Goal: Task Accomplishment & Management: Use online tool/utility

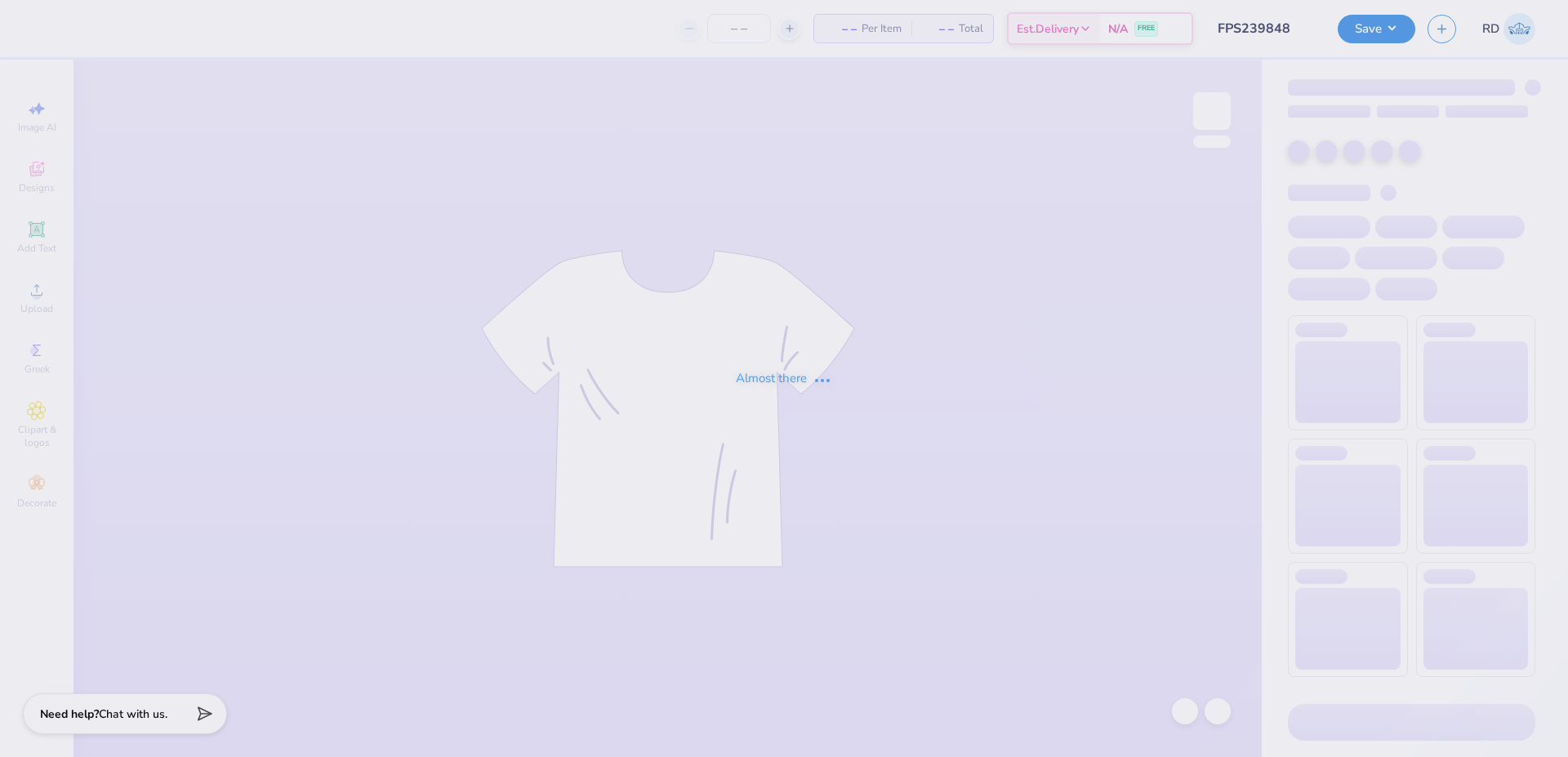
type input "FPS239848"
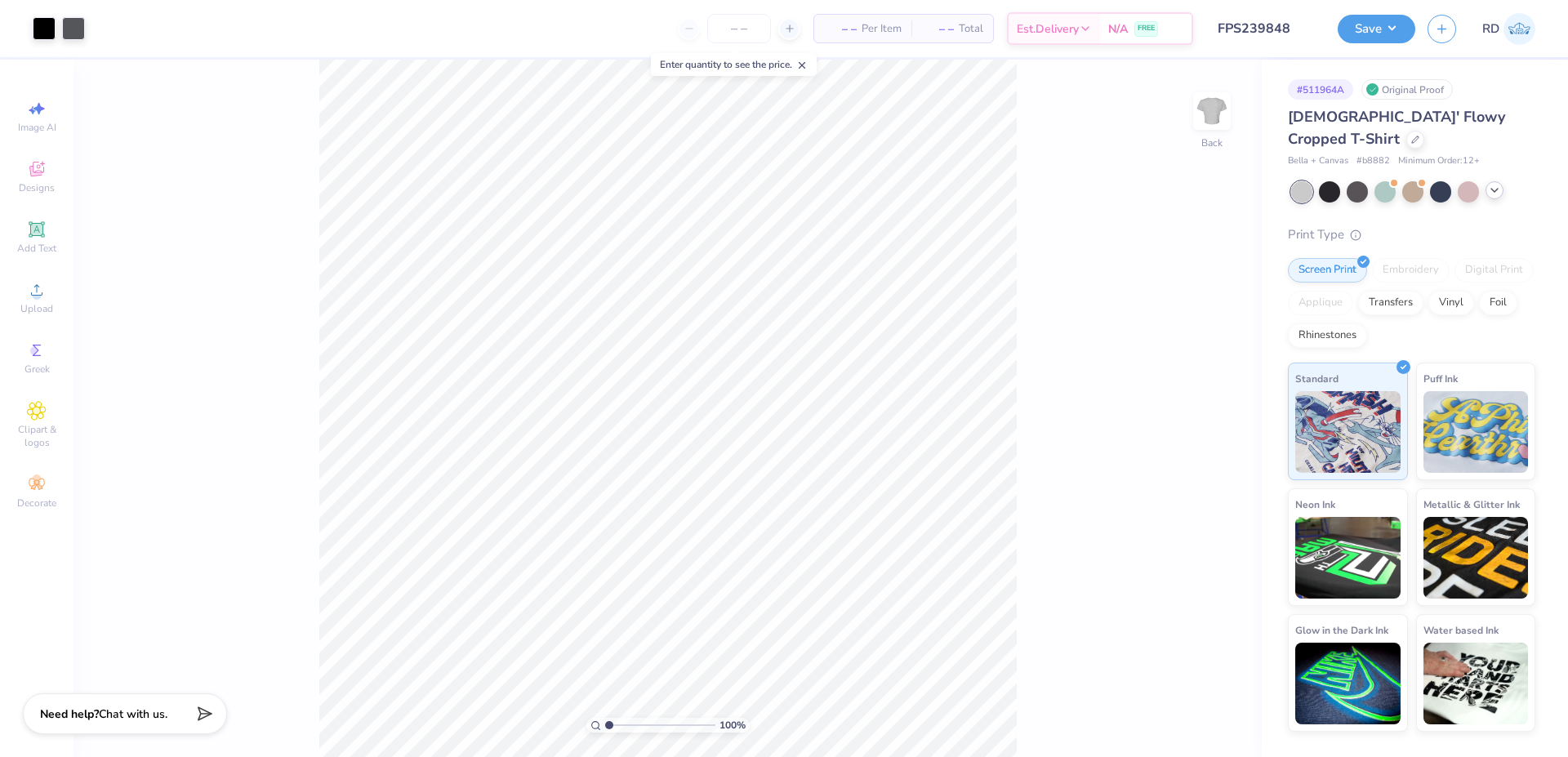
click at [1496, 183] on icon at bounding box center [1494, 189] width 13 height 13
click at [1518, 183] on icon at bounding box center [1521, 189] width 13 height 13
click at [1518, 182] on div at bounding box center [1413, 192] width 244 height 21
click at [1497, 183] on icon at bounding box center [1494, 189] width 13 height 13
click at [1492, 180] on div at bounding box center [1496, 190] width 21 height 21
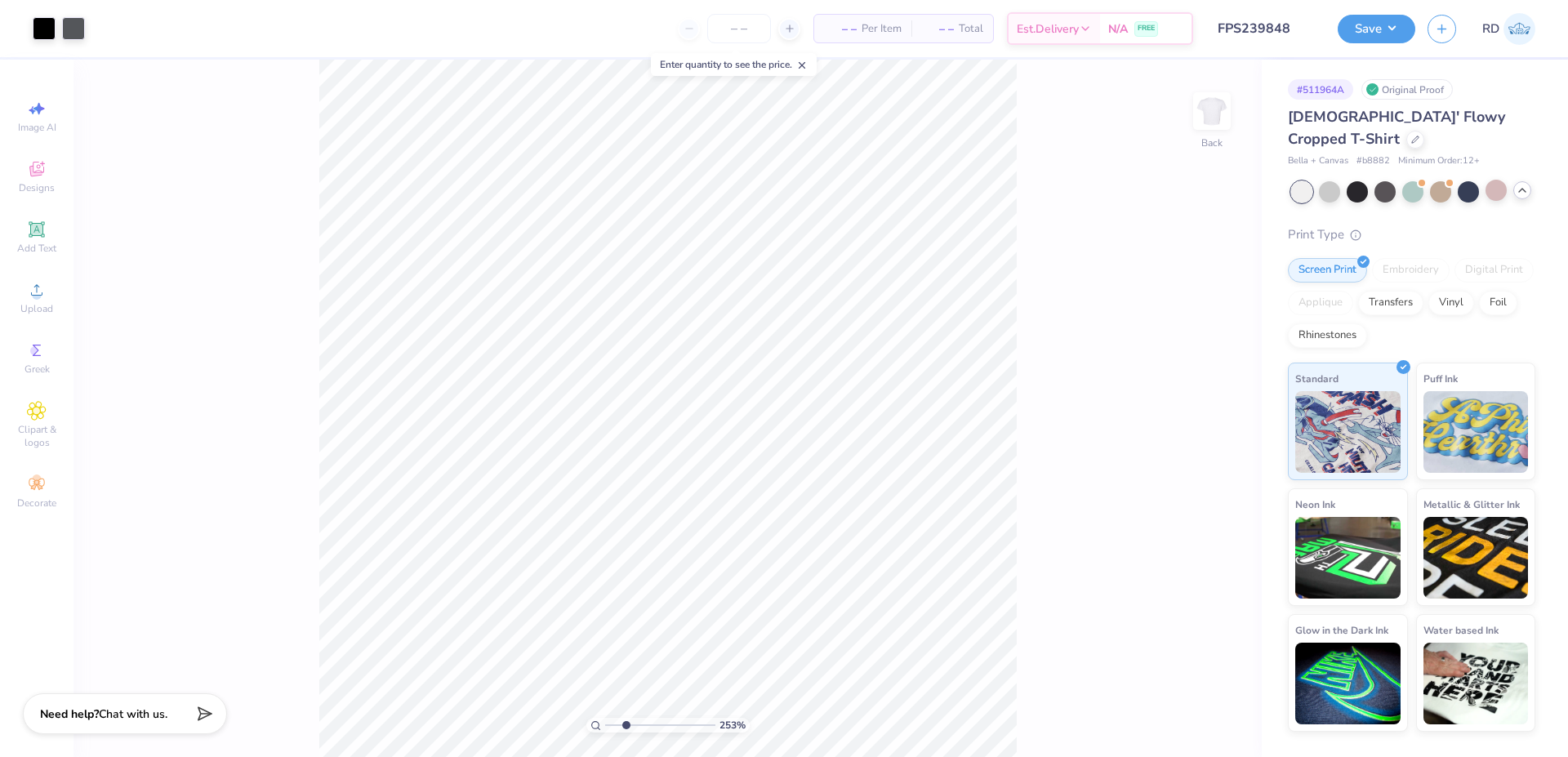
click at [626, 720] on input "range" at bounding box center [659, 724] width 110 height 15
type input "2.53"
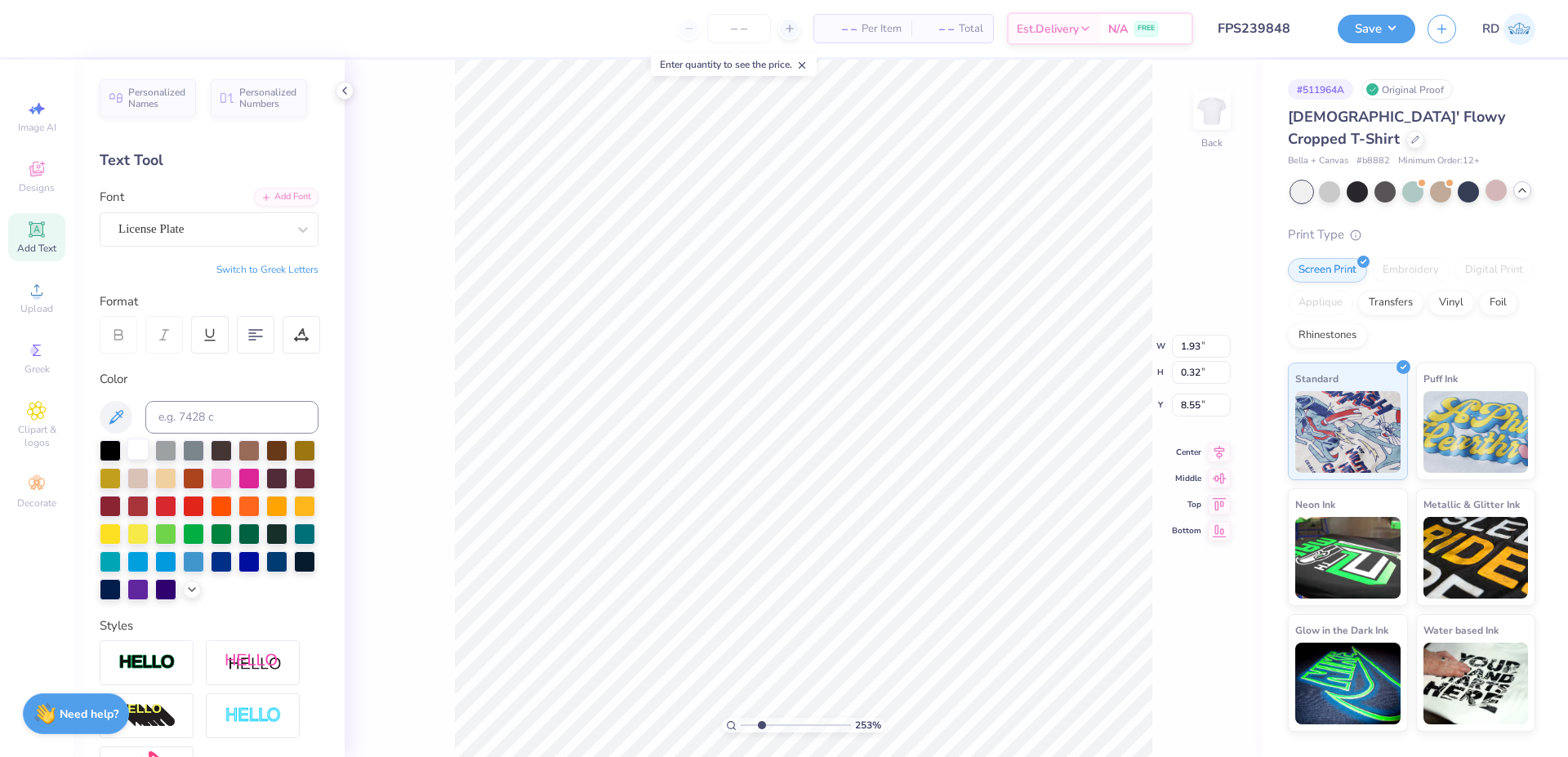
click at [144, 447] on div at bounding box center [138, 449] width 21 height 21
type input "4.01"
type input "2.38"
type input "5.91"
click at [205, 409] on input at bounding box center [232, 417] width 173 height 33
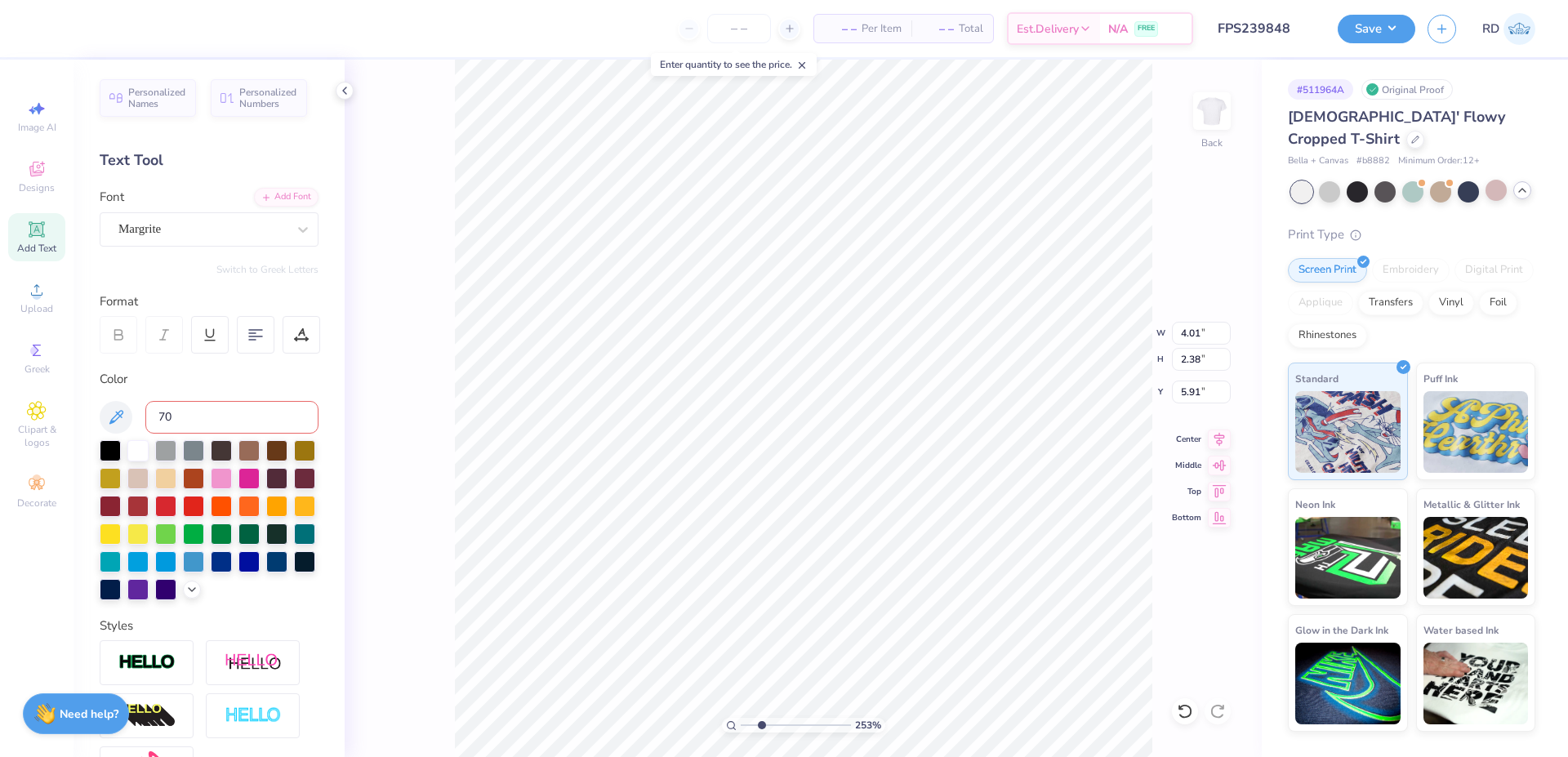
type input "705"
type input "9.50"
type input "9.19"
type input "3.00"
click at [256, 412] on input at bounding box center [232, 417] width 173 height 33
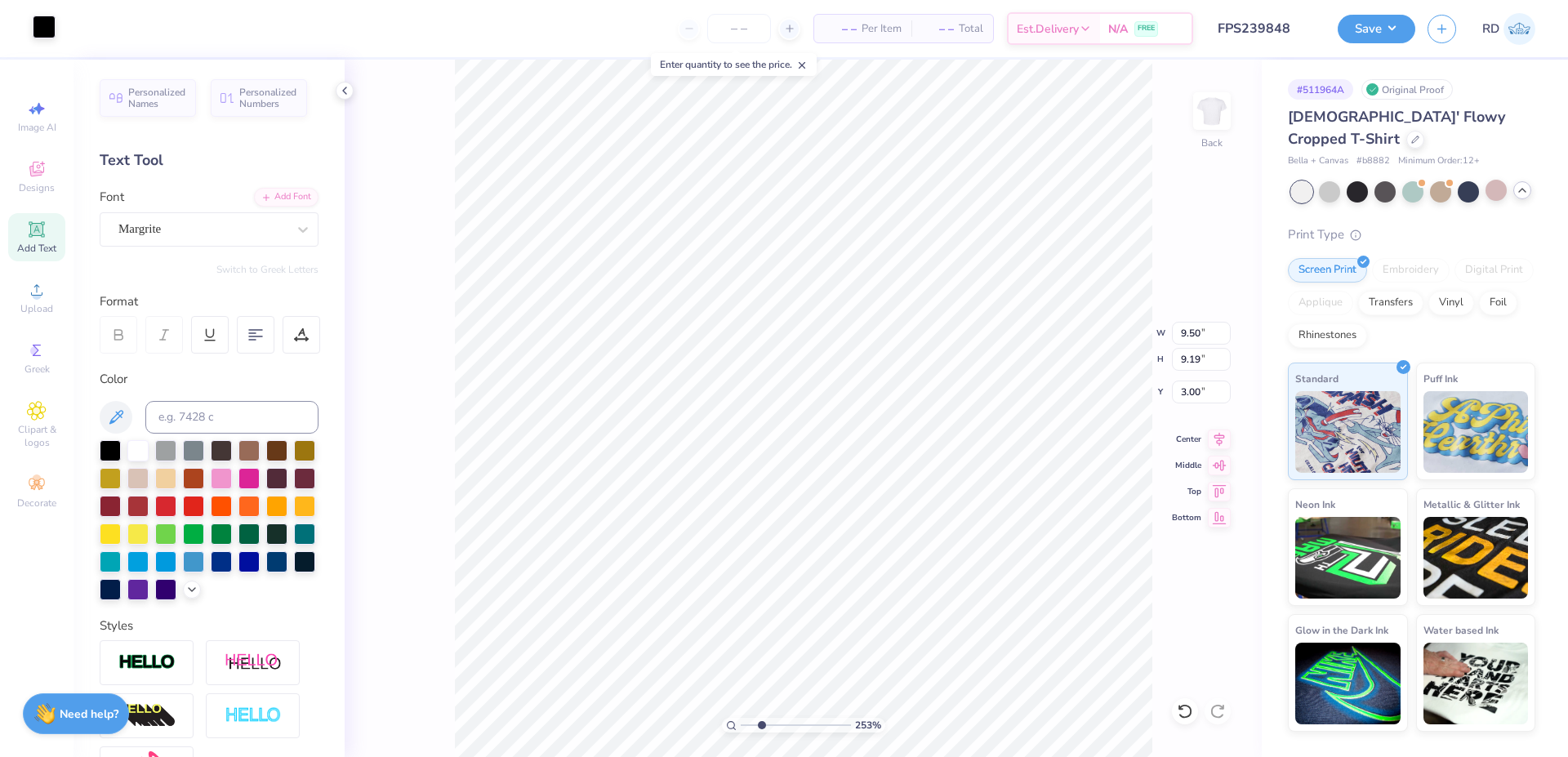
click at [42, 24] on div at bounding box center [44, 27] width 23 height 23
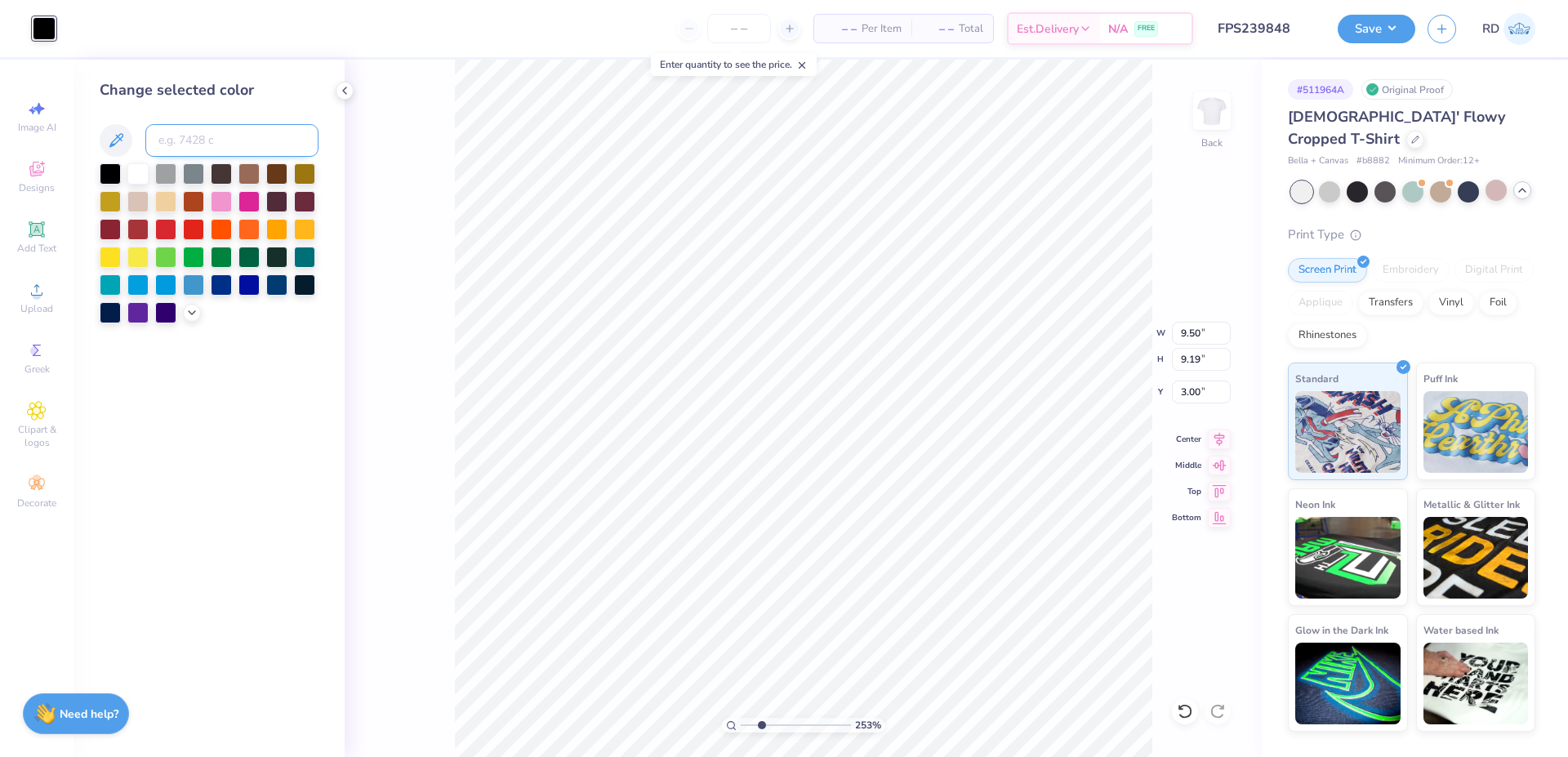
click at [182, 130] on input at bounding box center [232, 140] width 173 height 33
type input "705"
drag, startPoint x: 753, startPoint y: 726, endPoint x: 731, endPoint y: 725, distance: 22.0
type input "1"
click at [740, 725] on input "range" at bounding box center [795, 724] width 110 height 15
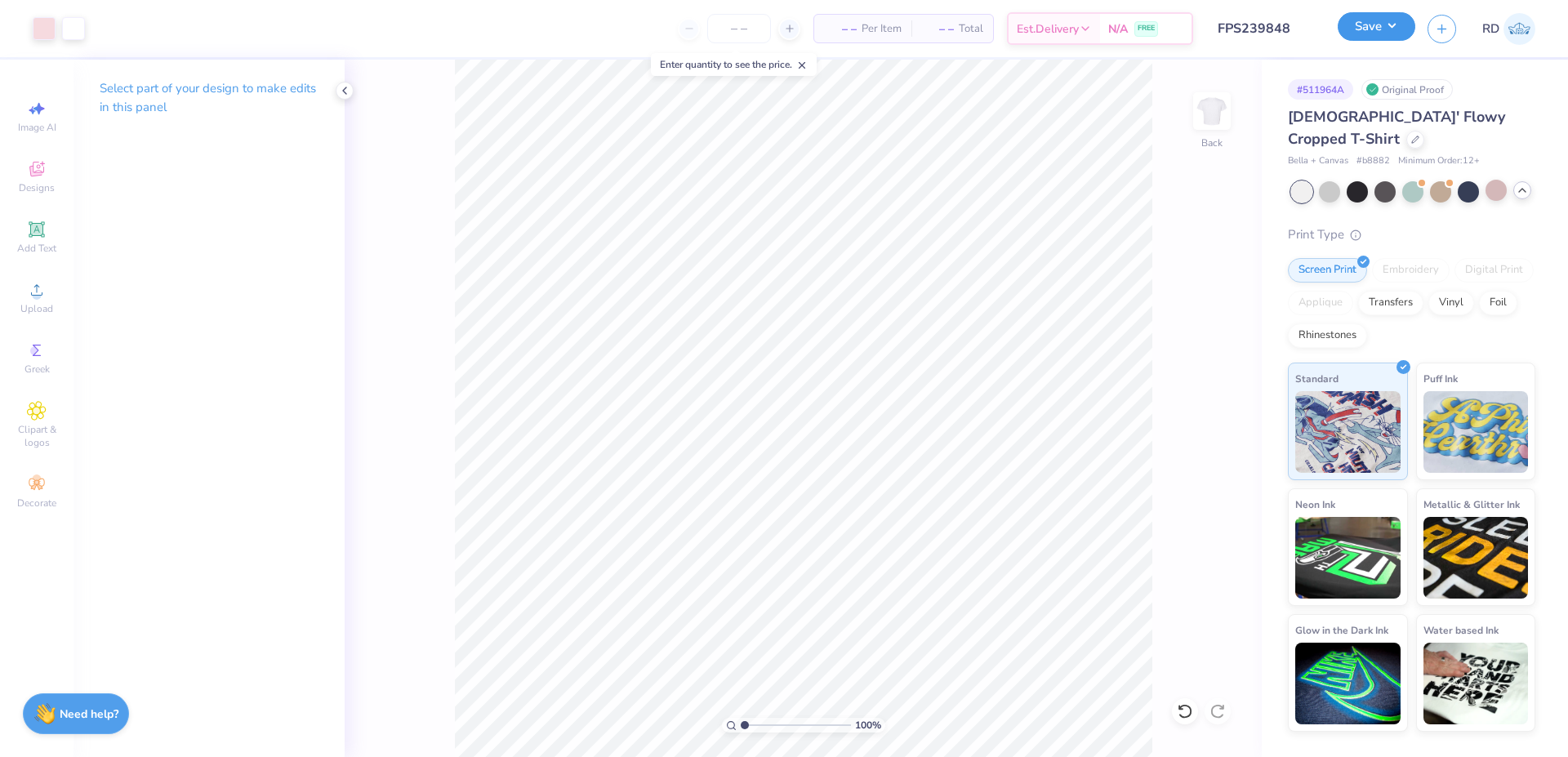
click at [1373, 26] on button "Save" at bounding box center [1376, 26] width 78 height 28
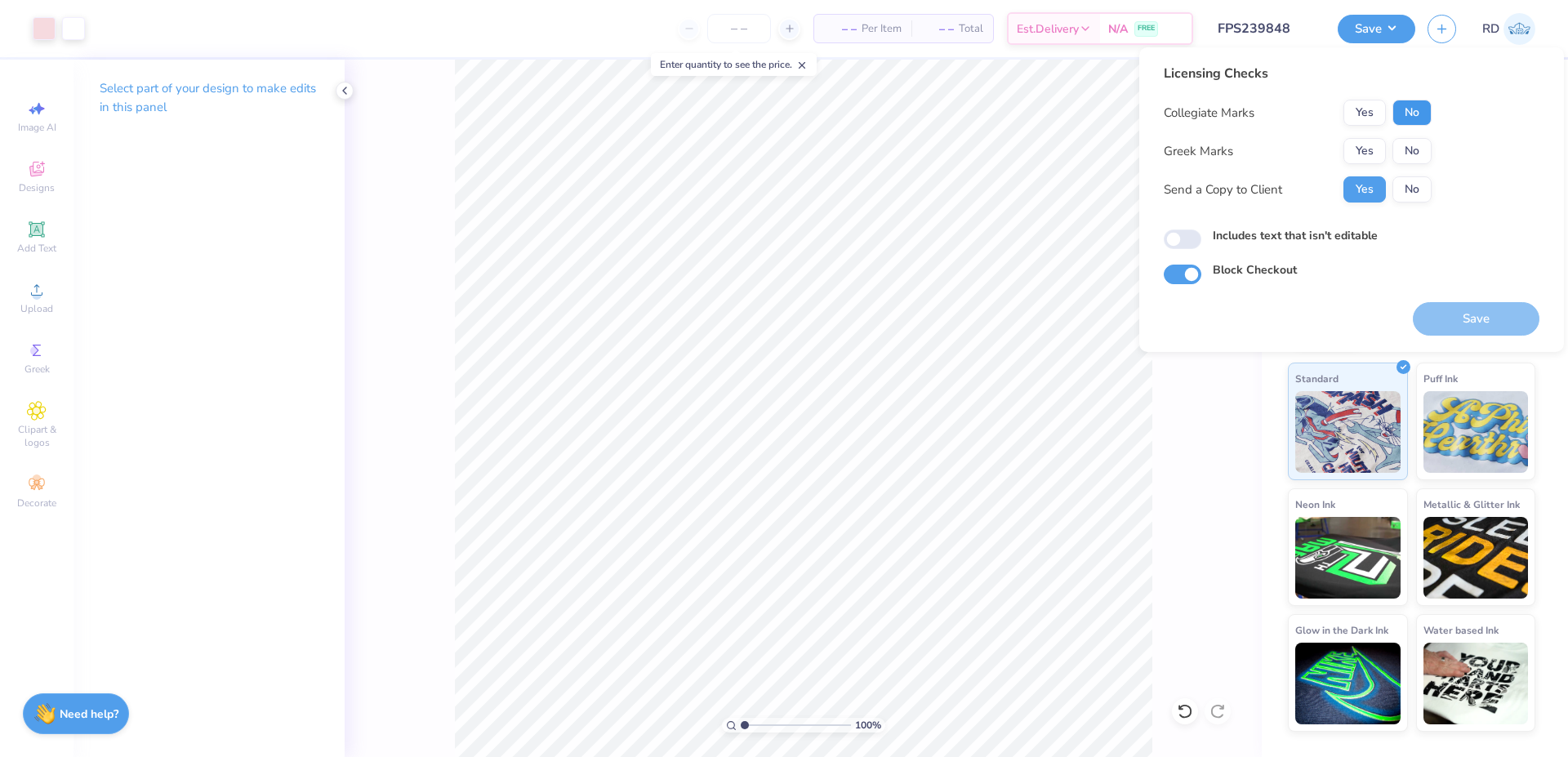
click at [1410, 110] on button "No" at bounding box center [1412, 113] width 39 height 26
click at [1410, 152] on button "No" at bounding box center [1412, 152] width 39 height 26
click at [1360, 147] on button "Yes" at bounding box center [1364, 152] width 42 height 26
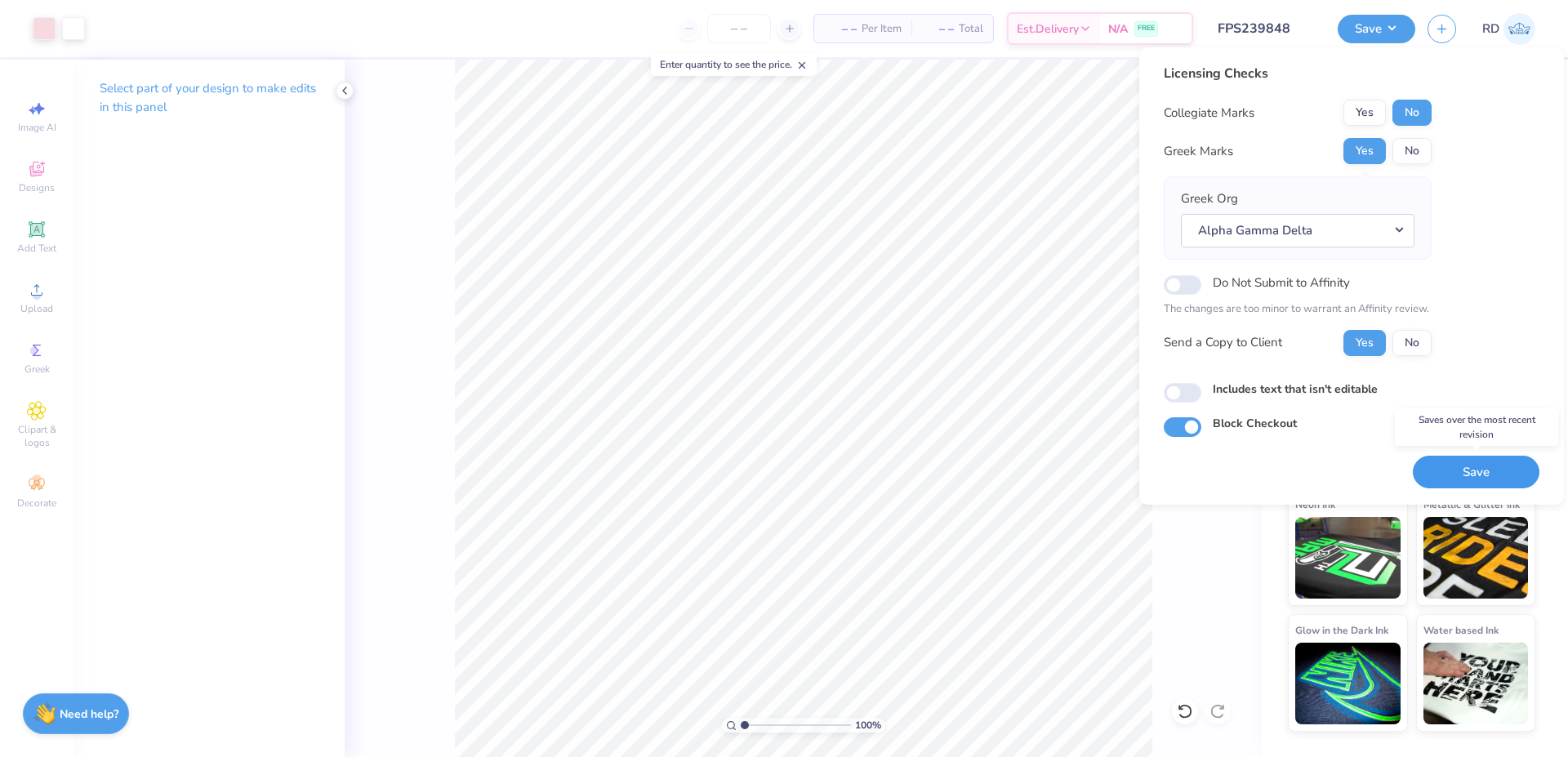
click at [1453, 473] on button "Save" at bounding box center [1476, 472] width 127 height 33
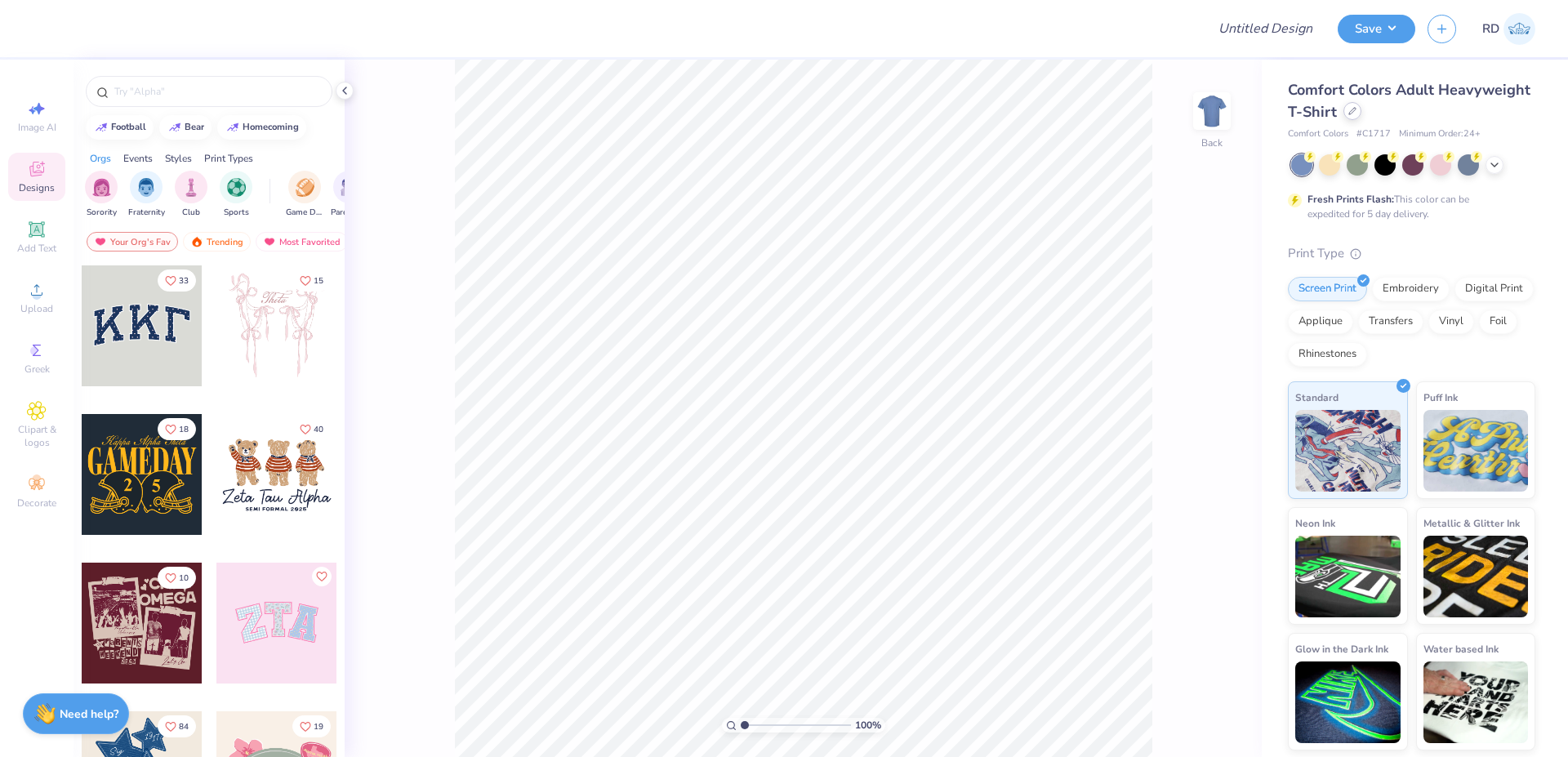
click at [1345, 113] on div at bounding box center [1352, 111] width 18 height 18
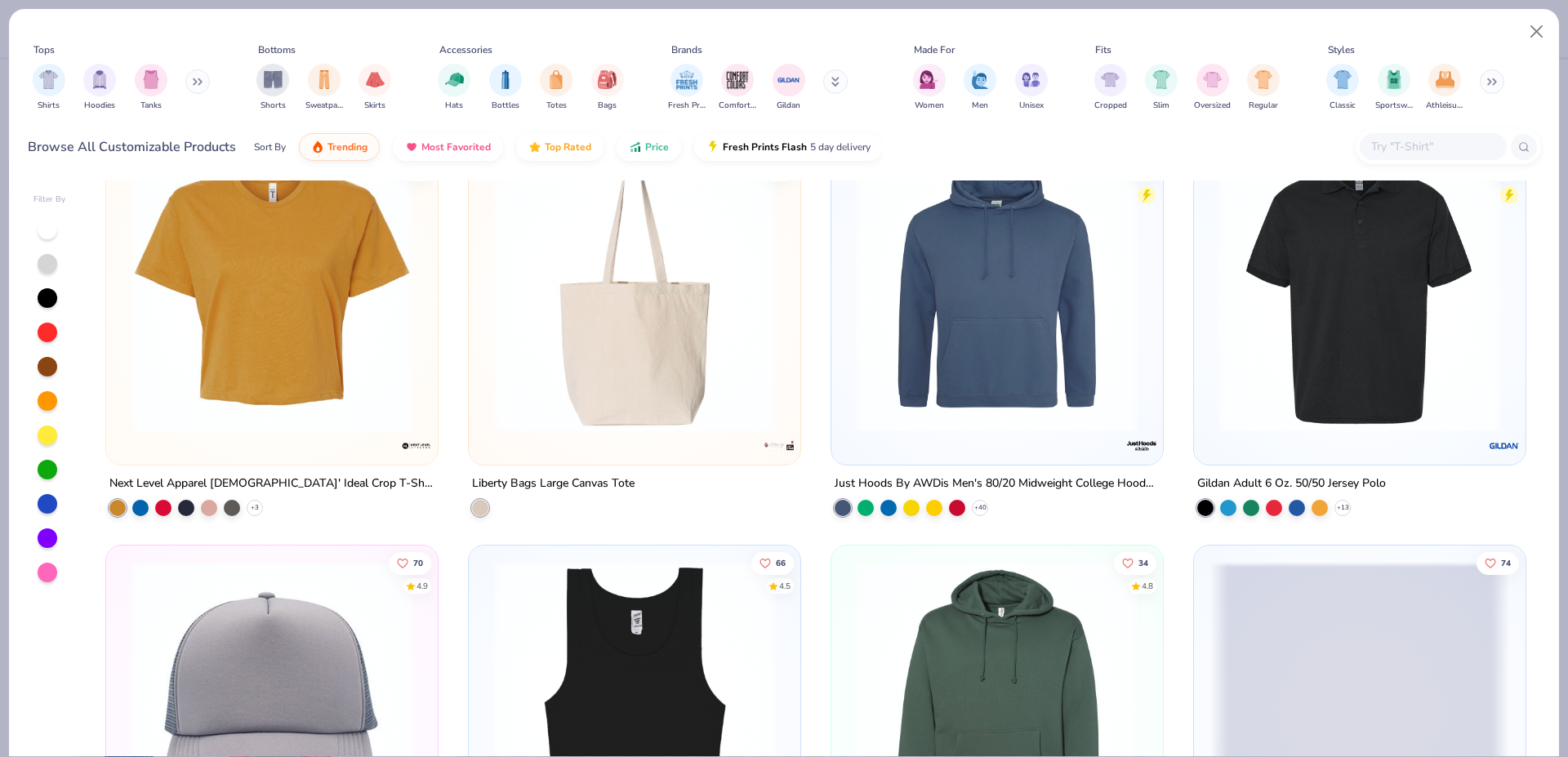
scroll to position [8190, 0]
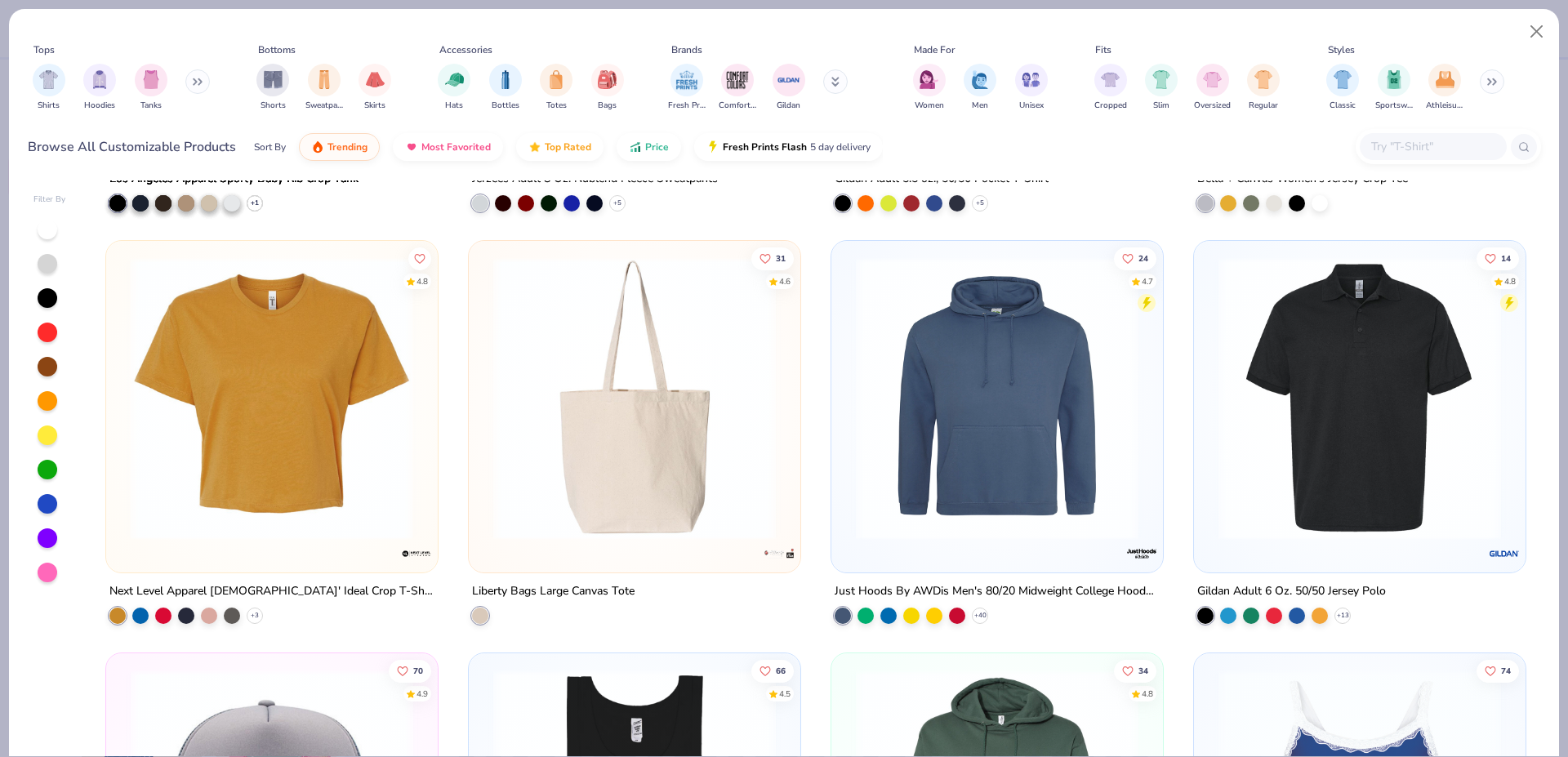
click at [270, 390] on img at bounding box center [271, 398] width 299 height 283
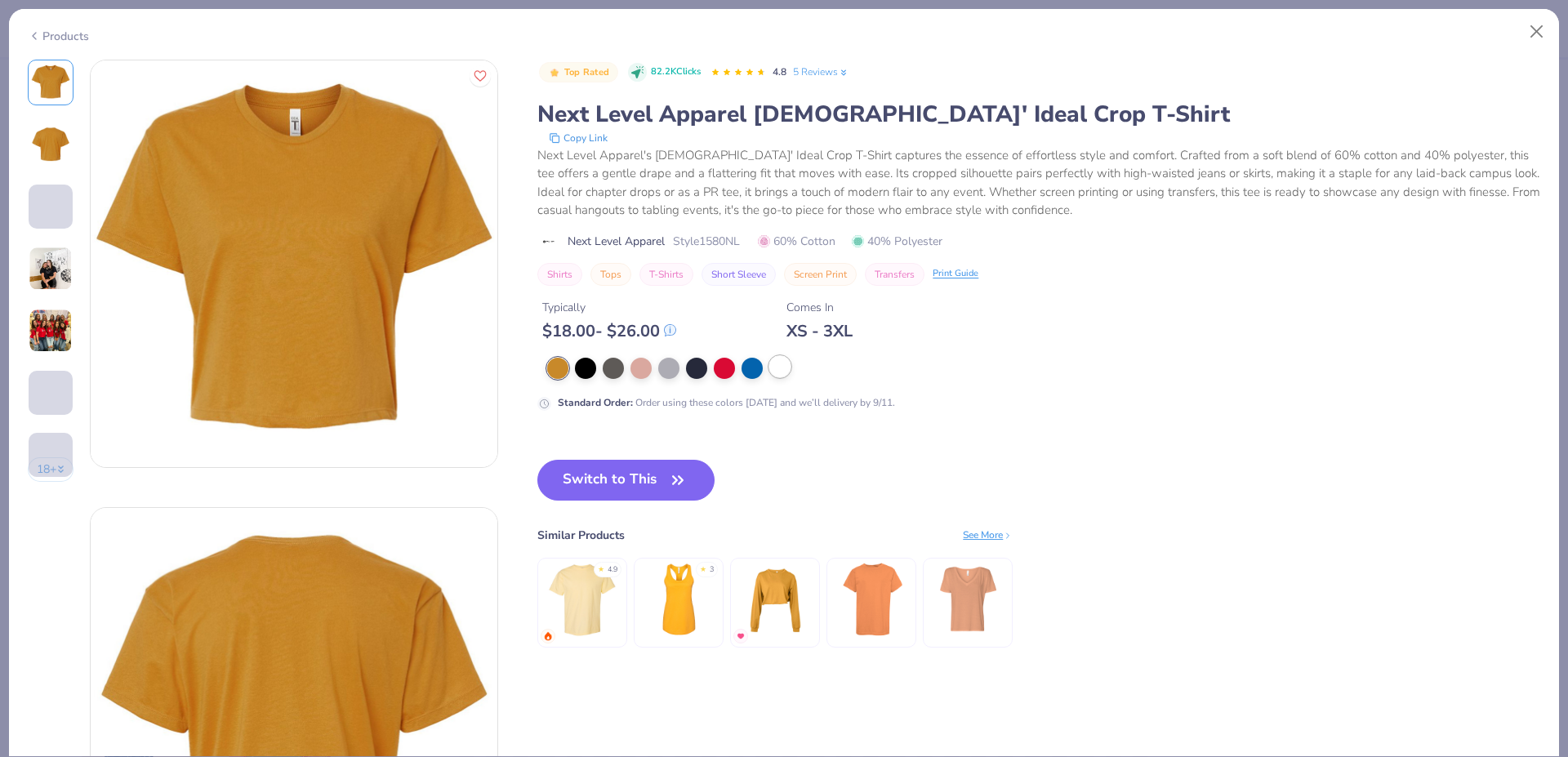
click at [790, 367] on div at bounding box center [780, 367] width 21 height 21
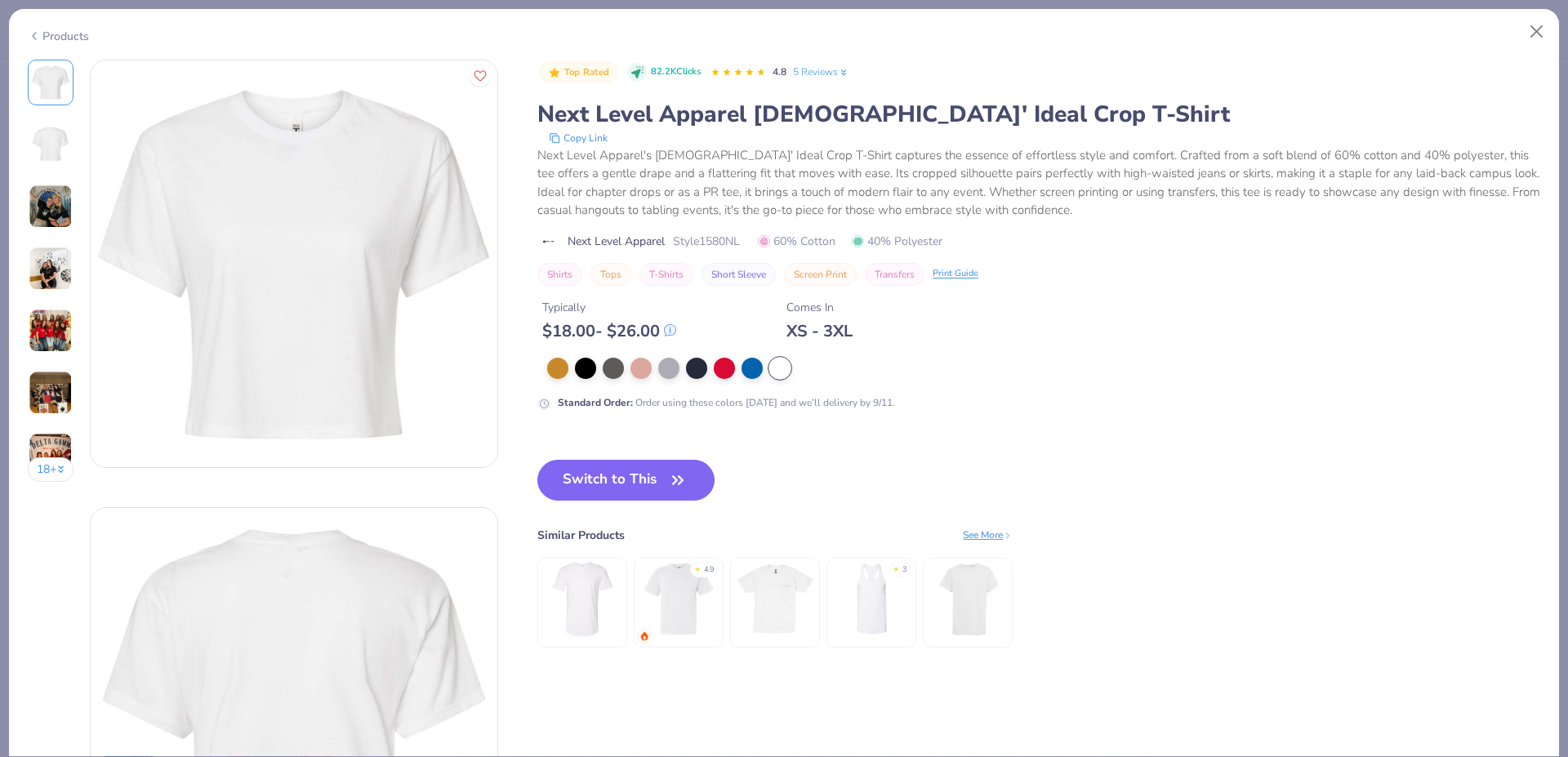
click at [35, 39] on icon at bounding box center [33, 36] width 13 height 19
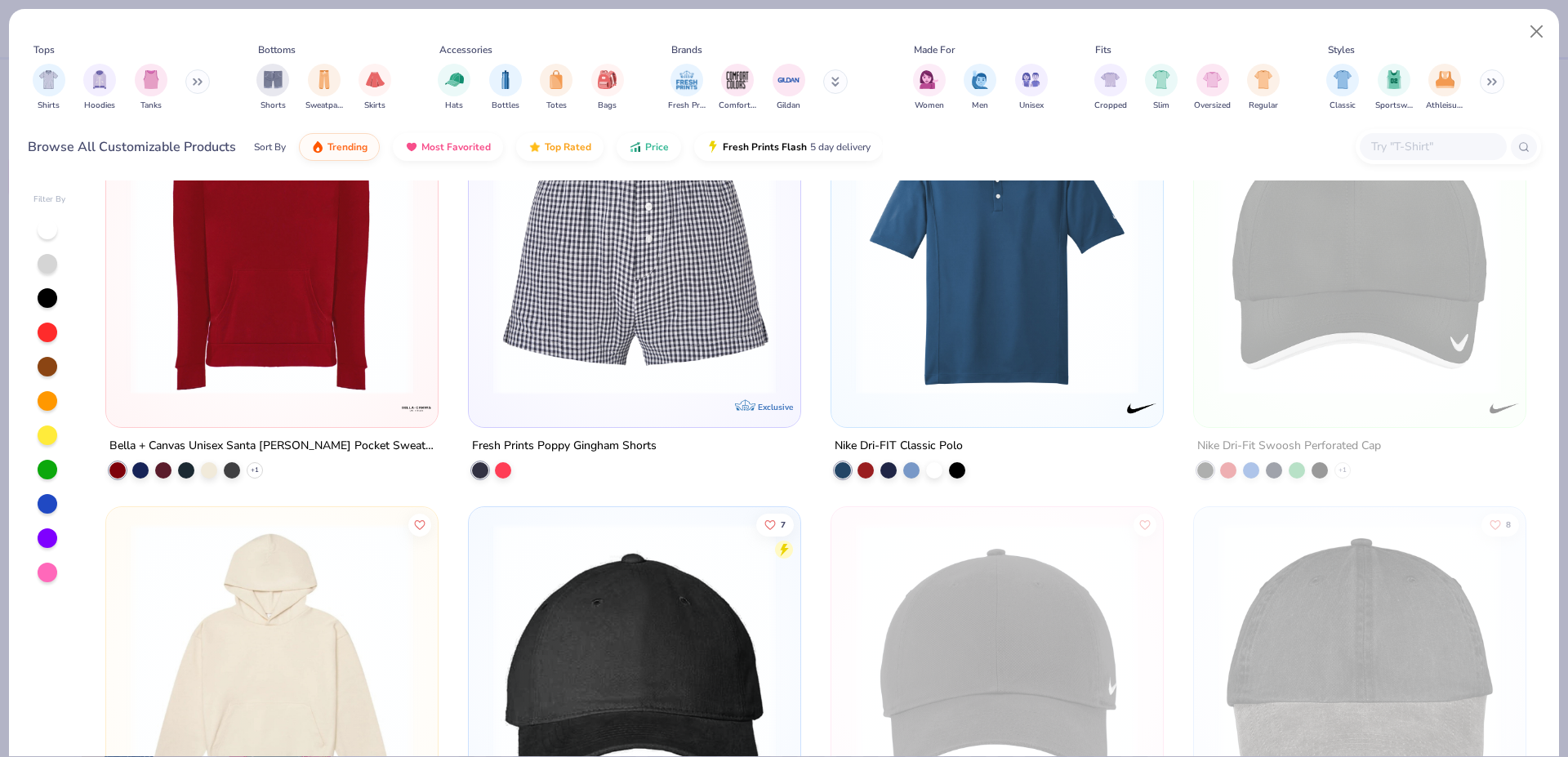
scroll to position [9592, 0]
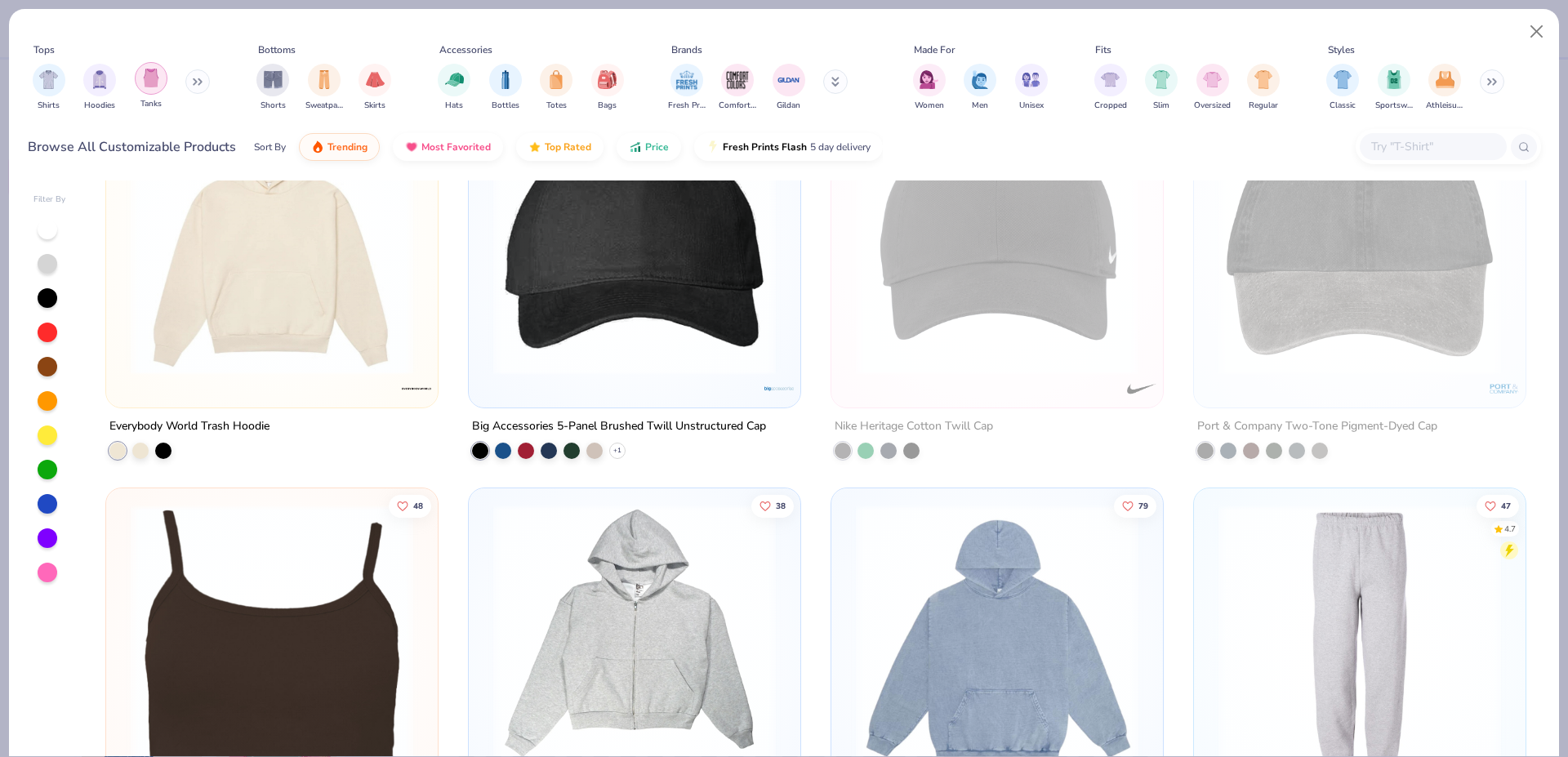
click at [158, 79] on img "filter for Tanks" at bounding box center [151, 78] width 18 height 19
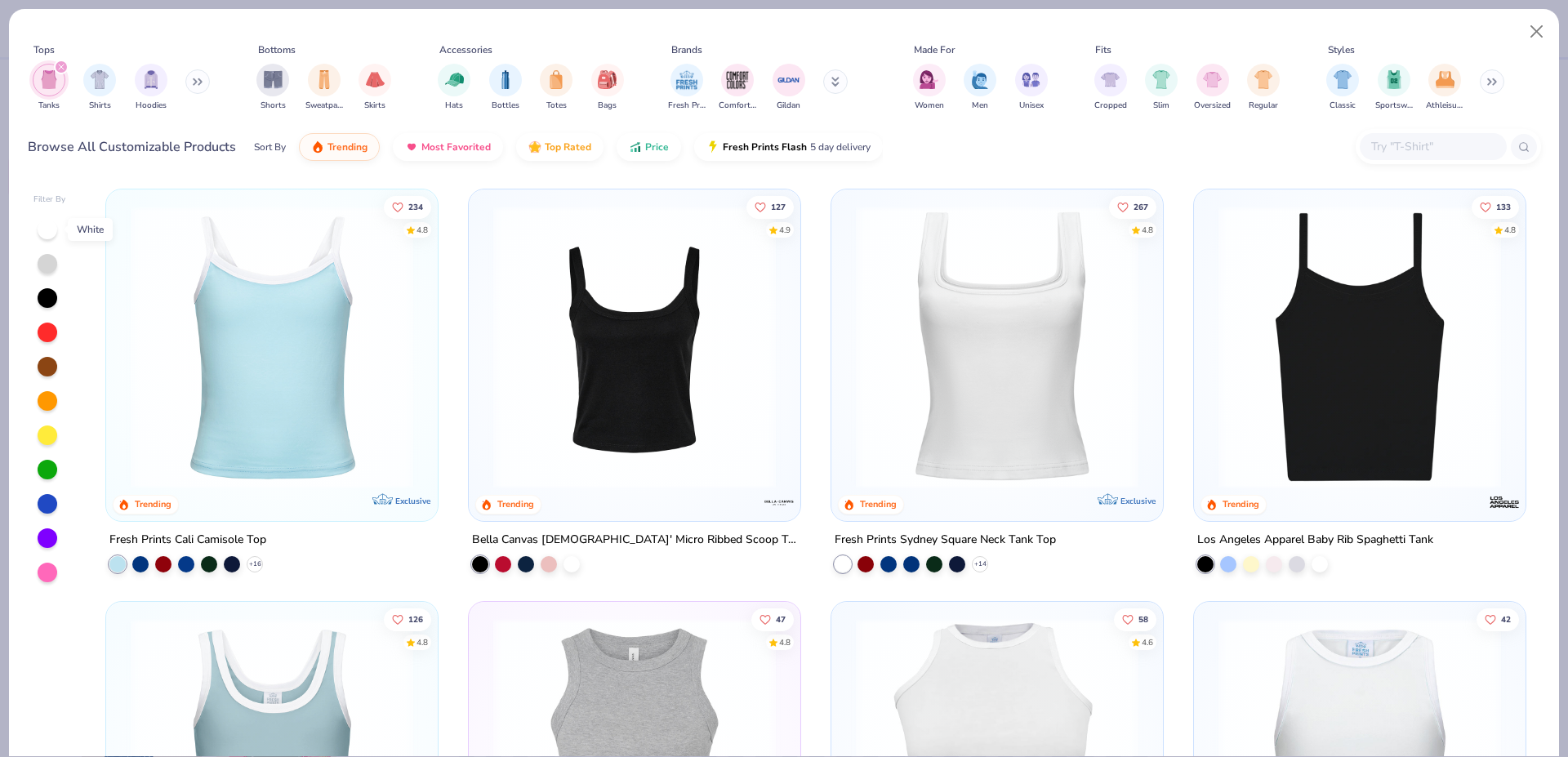
click at [54, 233] on div at bounding box center [48, 229] width 19 height 19
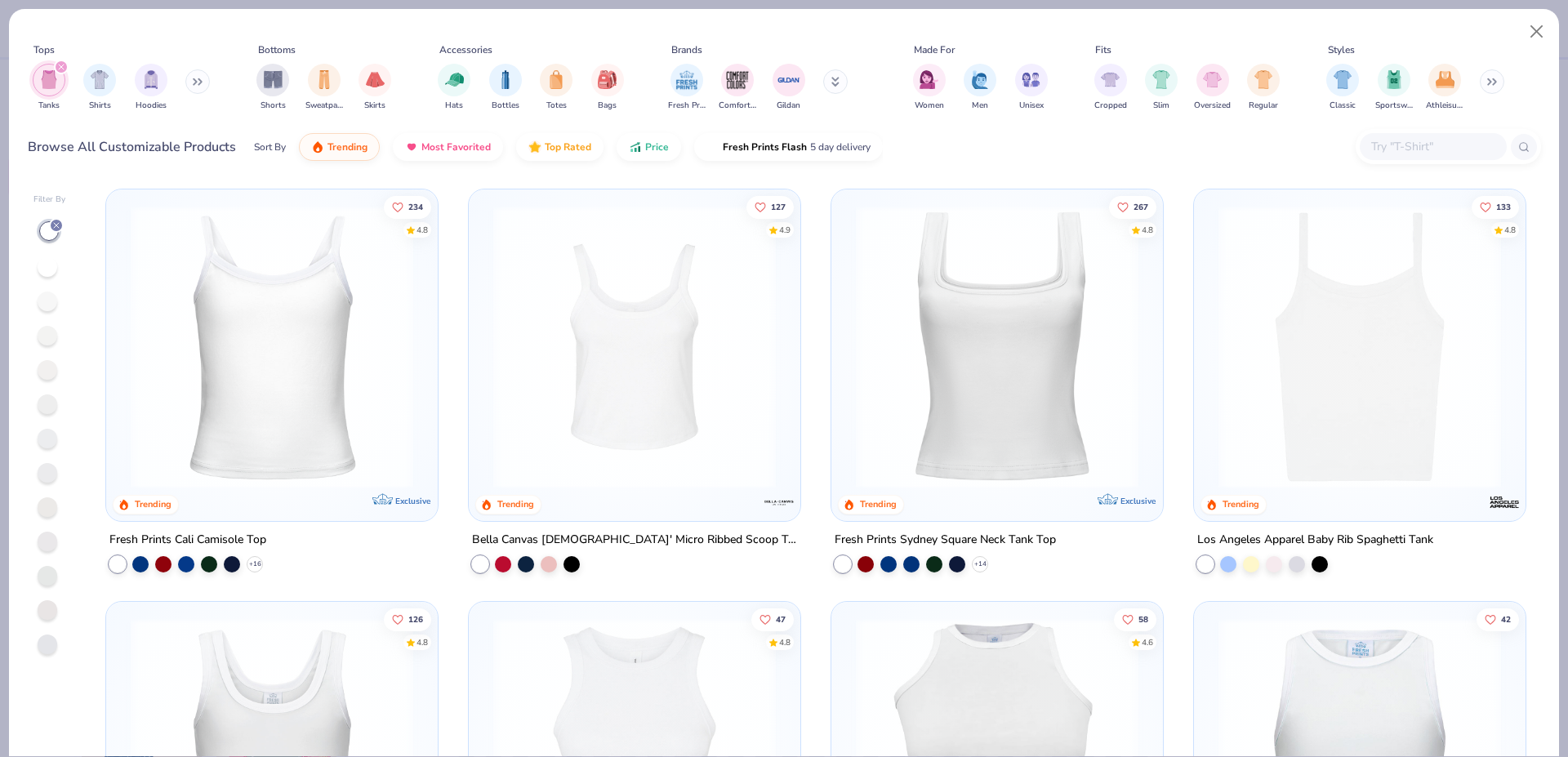
click at [628, 301] on img at bounding box center [634, 346] width 299 height 283
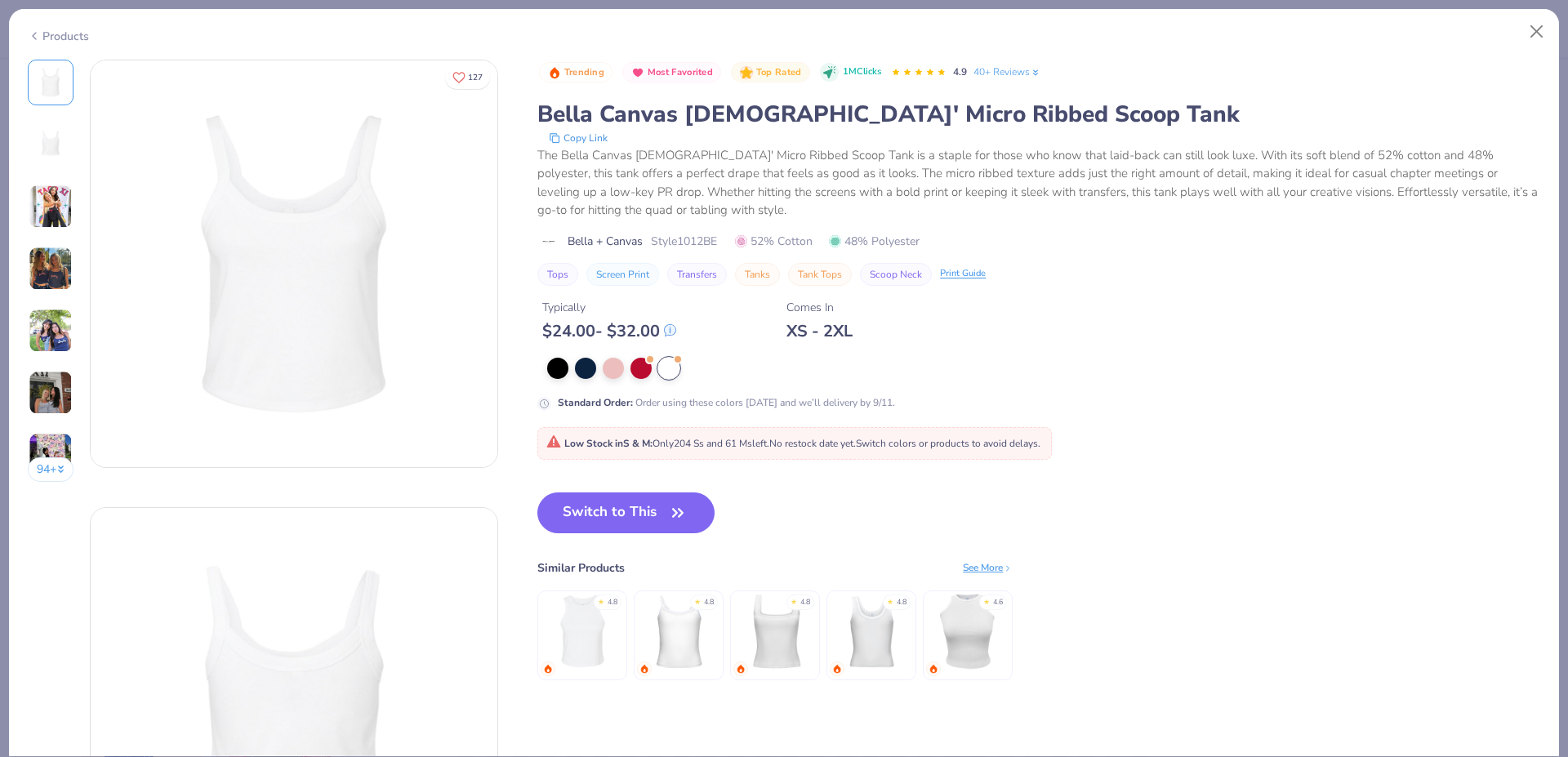
click at [48, 38] on div "Products" at bounding box center [57, 35] width 61 height 17
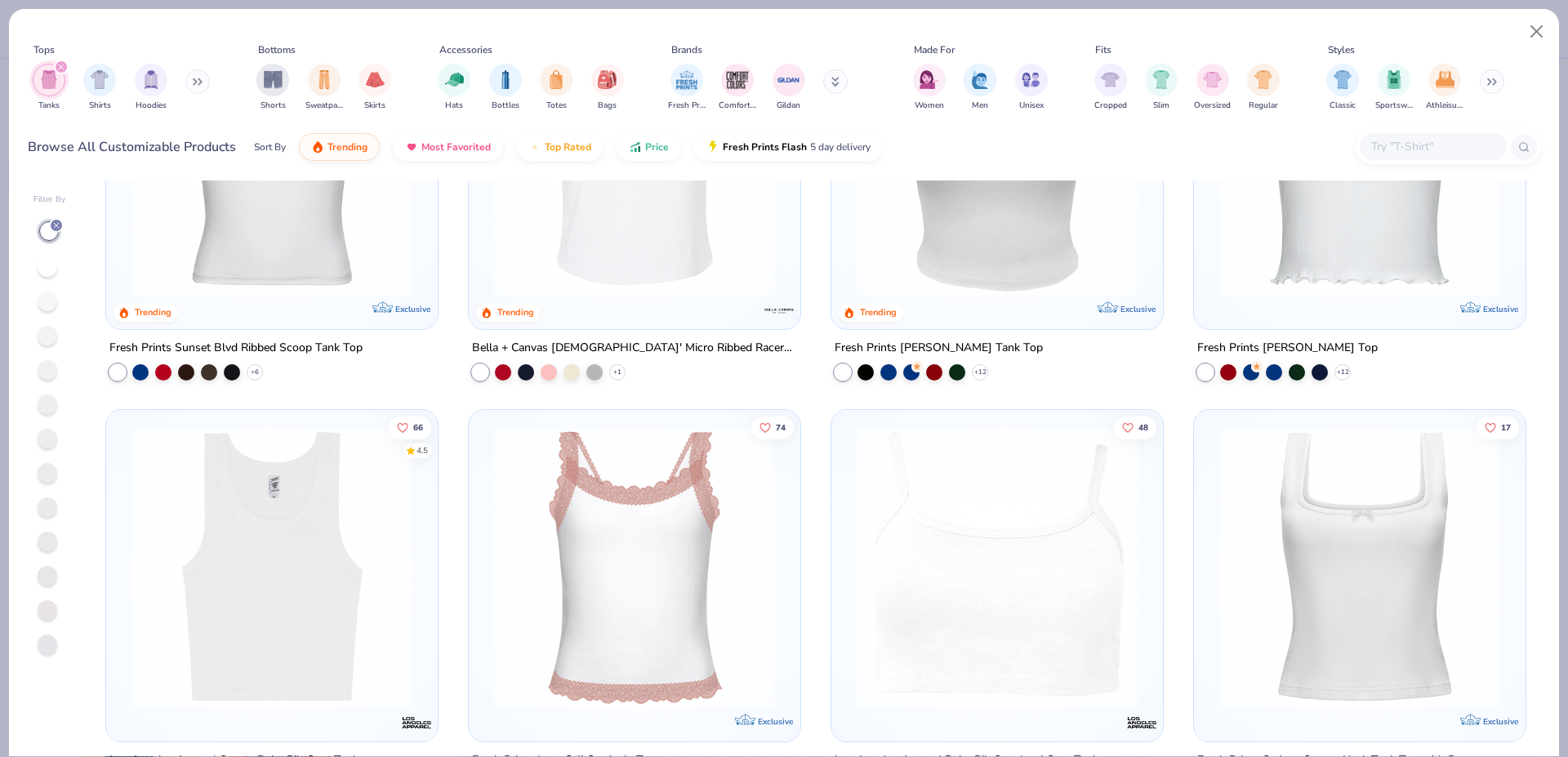
scroll to position [862, 0]
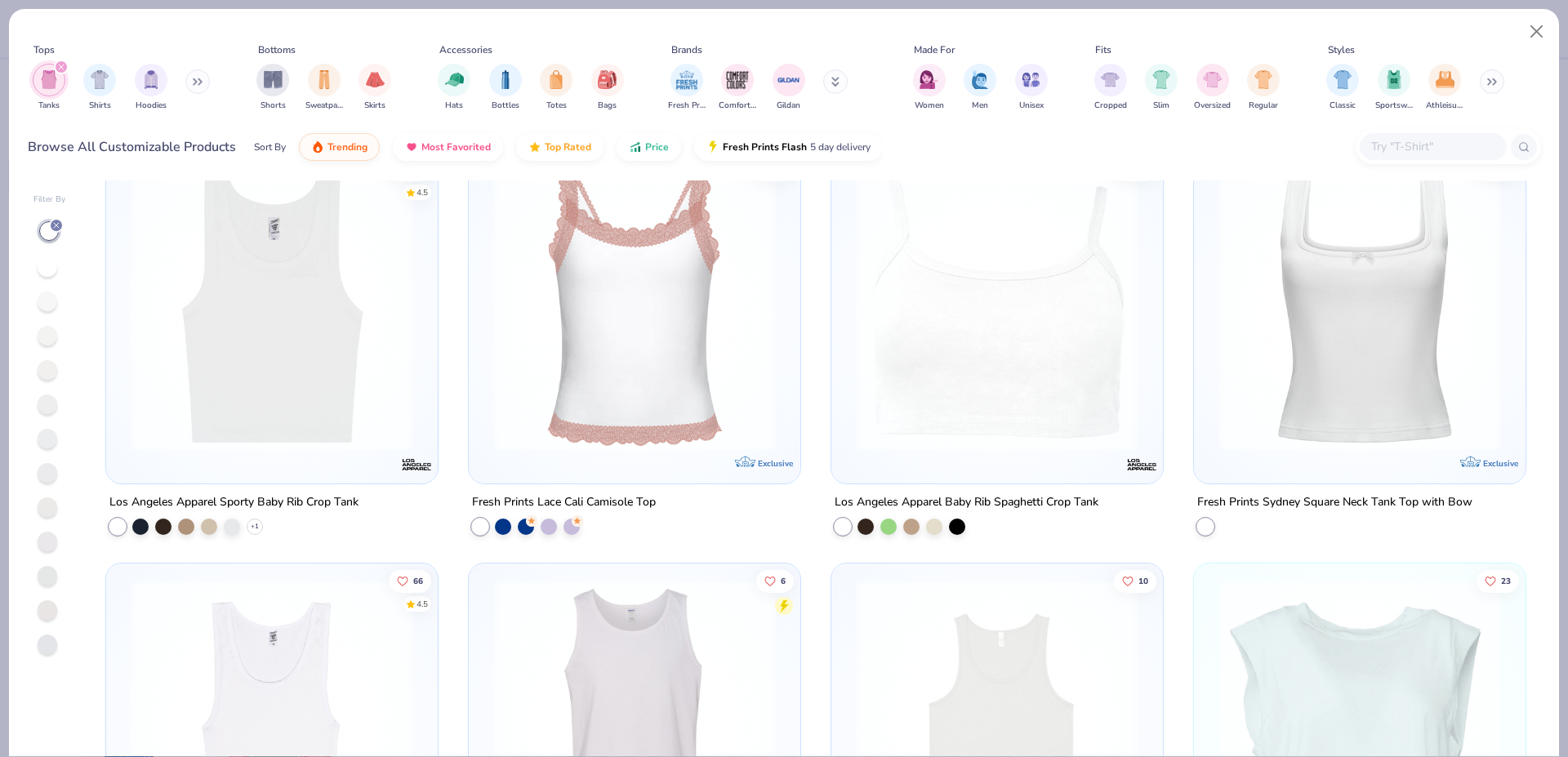
click at [615, 293] on div at bounding box center [335, 308] width 895 height 283
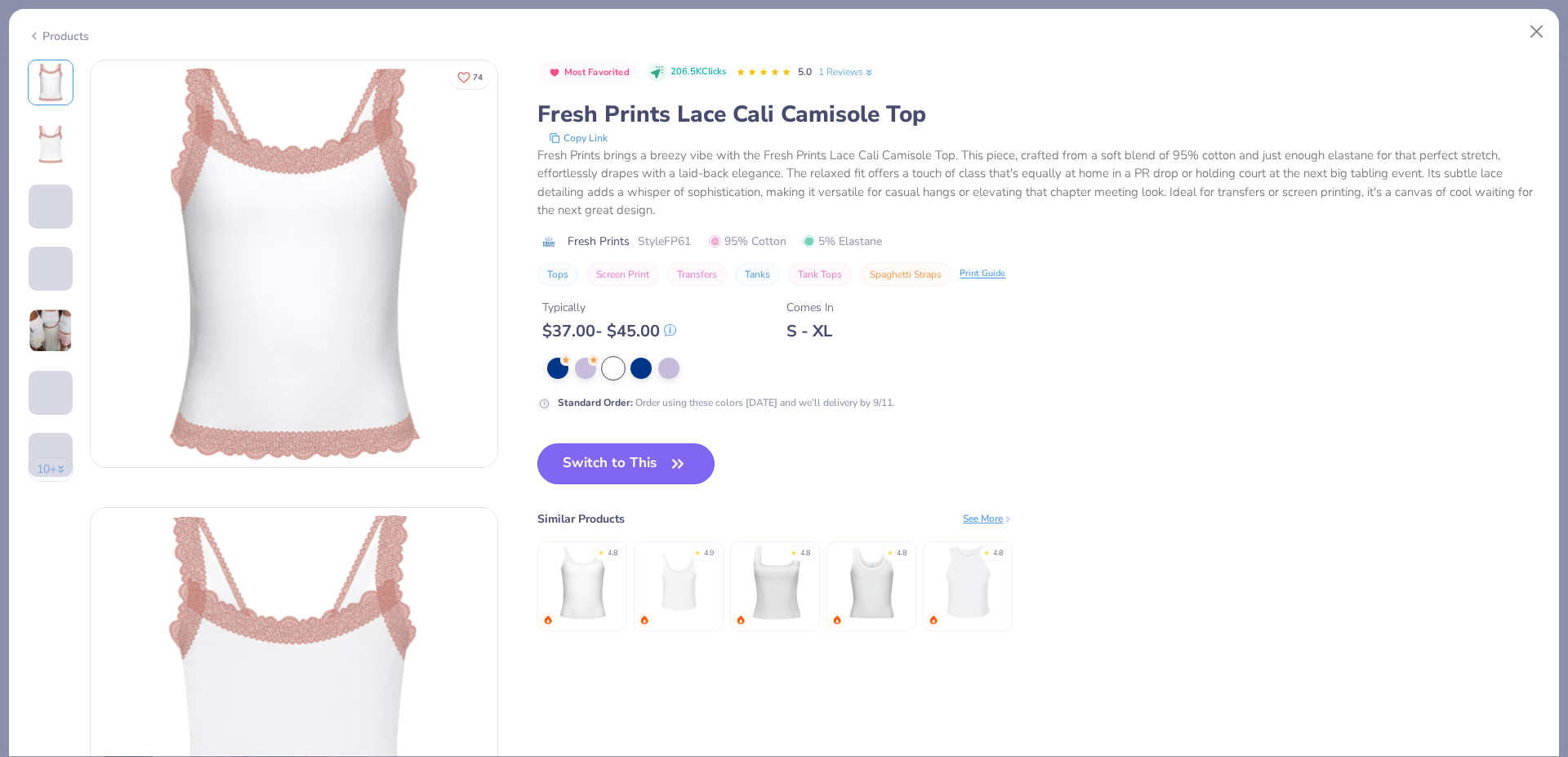
click at [640, 459] on button "Switch to This" at bounding box center [626, 464] width 177 height 41
